Goal: Task Accomplishment & Management: Manage account settings

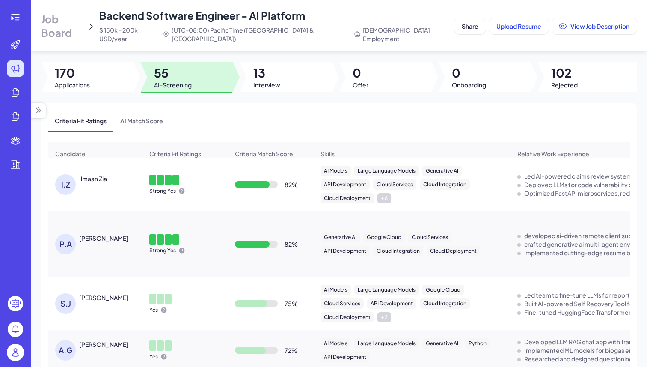
scroll to position [57, 0]
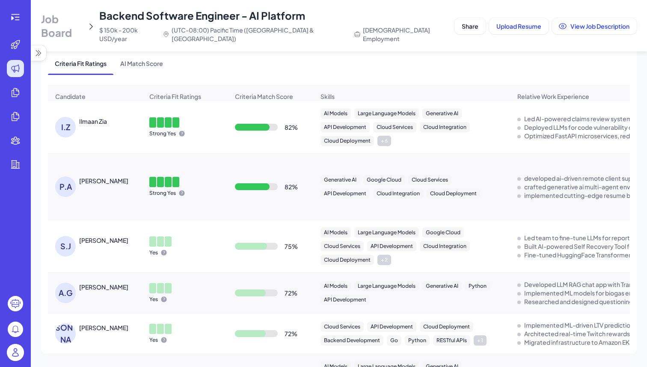
click at [13, 355] on img at bounding box center [15, 351] width 17 height 17
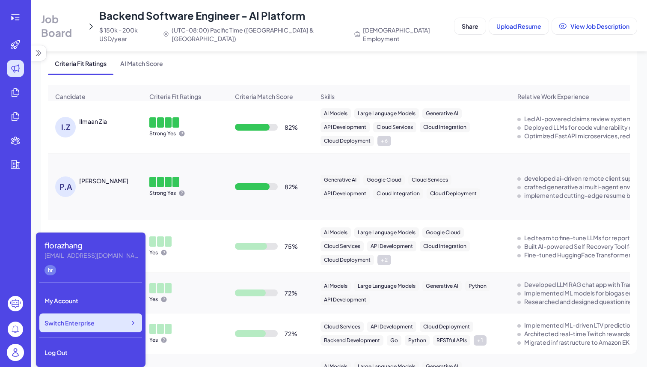
click at [102, 323] on div "Switch Enterprise" at bounding box center [90, 322] width 103 height 19
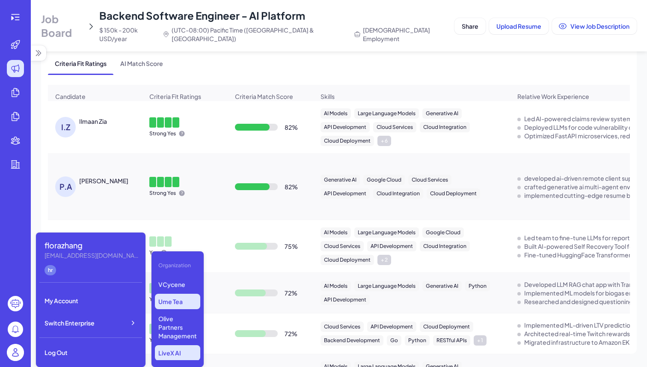
scroll to position [65, 0]
click at [167, 293] on p "VCycene" at bounding box center [177, 285] width 45 height 15
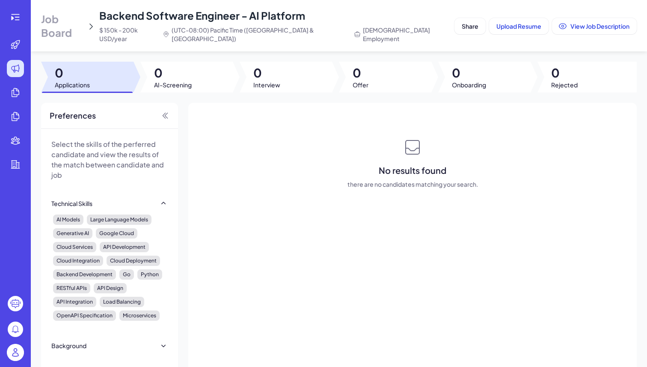
click at [58, 26] on span "Job Board" at bounding box center [62, 25] width 42 height 27
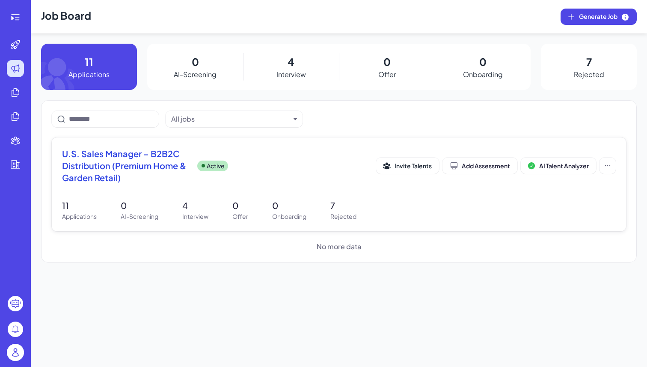
click at [109, 183] on div "U.S. Sales Manager – B2B2C Distribution (Premium Home & Garden Retail) Active I…" at bounding box center [338, 168] width 553 height 41
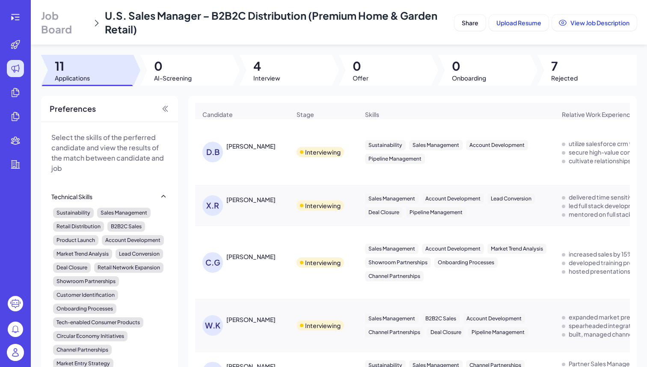
click at [258, 260] on div "[PERSON_NAME]" at bounding box center [250, 256] width 49 height 9
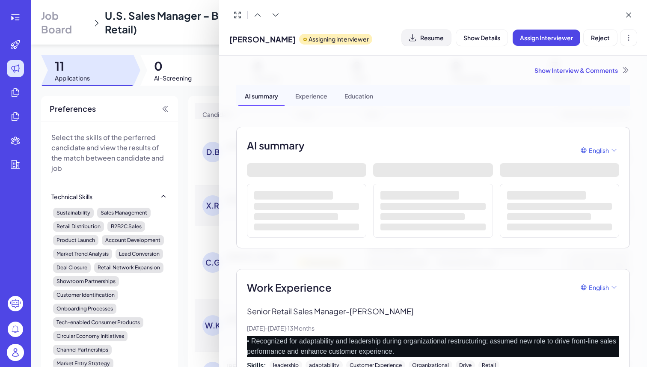
click at [428, 36] on span "Resume" at bounding box center [432, 38] width 24 height 8
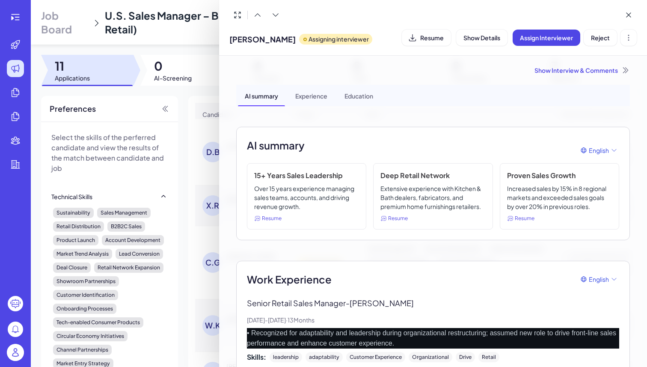
click at [184, 180] on div at bounding box center [323, 183] width 647 height 367
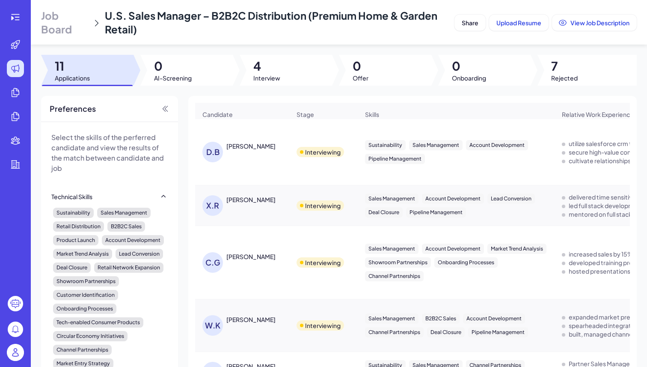
click at [243, 162] on div "D.B [PERSON_NAME]" at bounding box center [246, 152] width 88 height 21
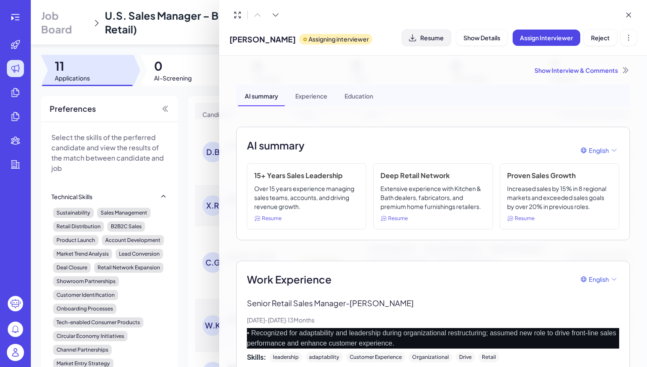
click at [412, 41] on icon at bounding box center [412, 37] width 9 height 9
